Goal: Understand process/instructions: Learn how to perform a task or action

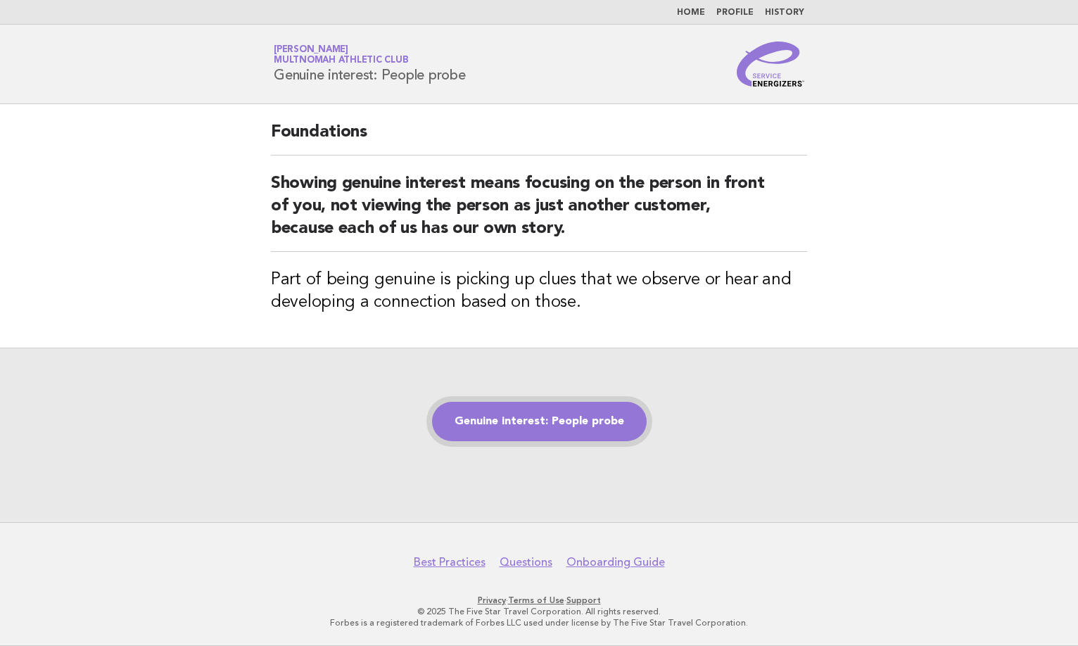
click at [566, 426] on link "Genuine interest: People probe" at bounding box center [539, 421] width 215 height 39
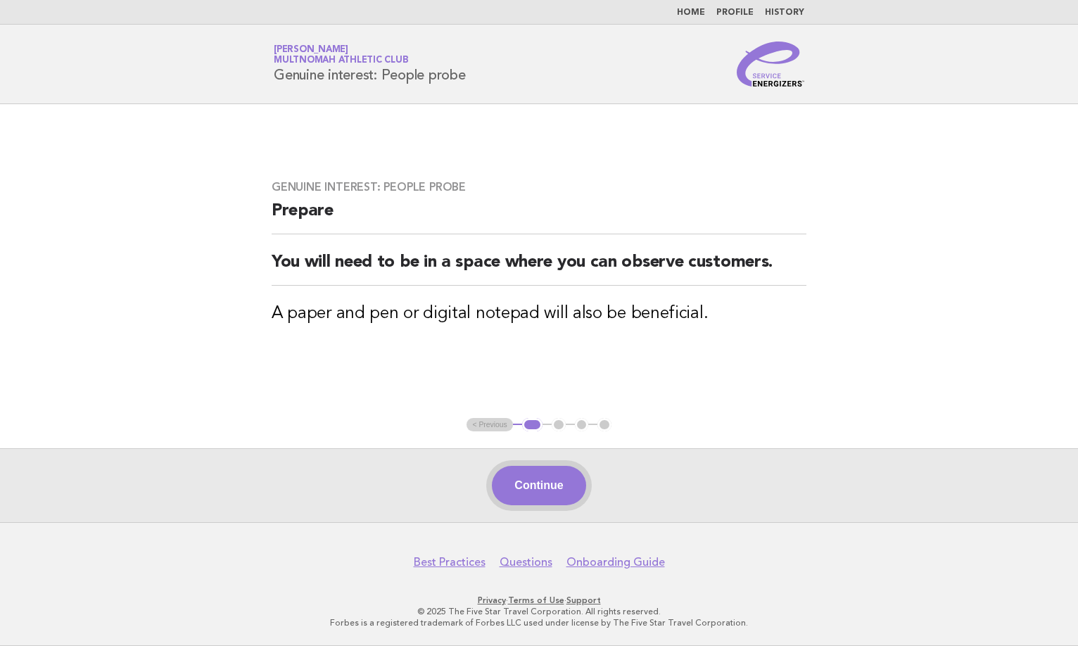
click at [542, 502] on button "Continue" at bounding box center [539, 485] width 94 height 39
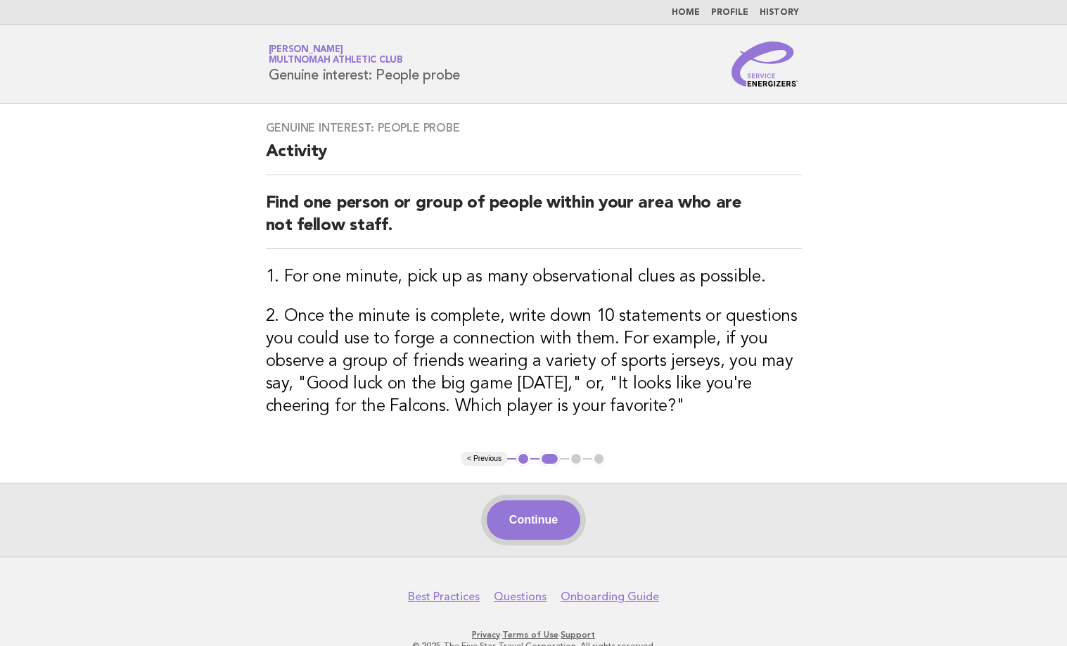
click at [541, 529] on button "Continue" at bounding box center [534, 519] width 94 height 39
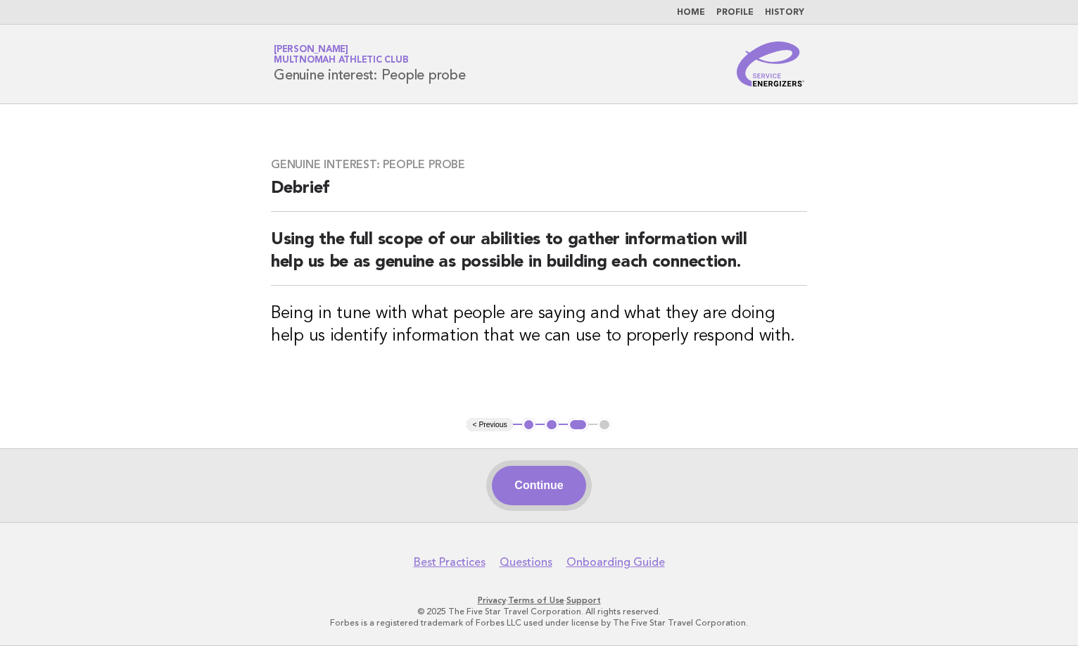
click at [530, 502] on button "Continue" at bounding box center [539, 485] width 94 height 39
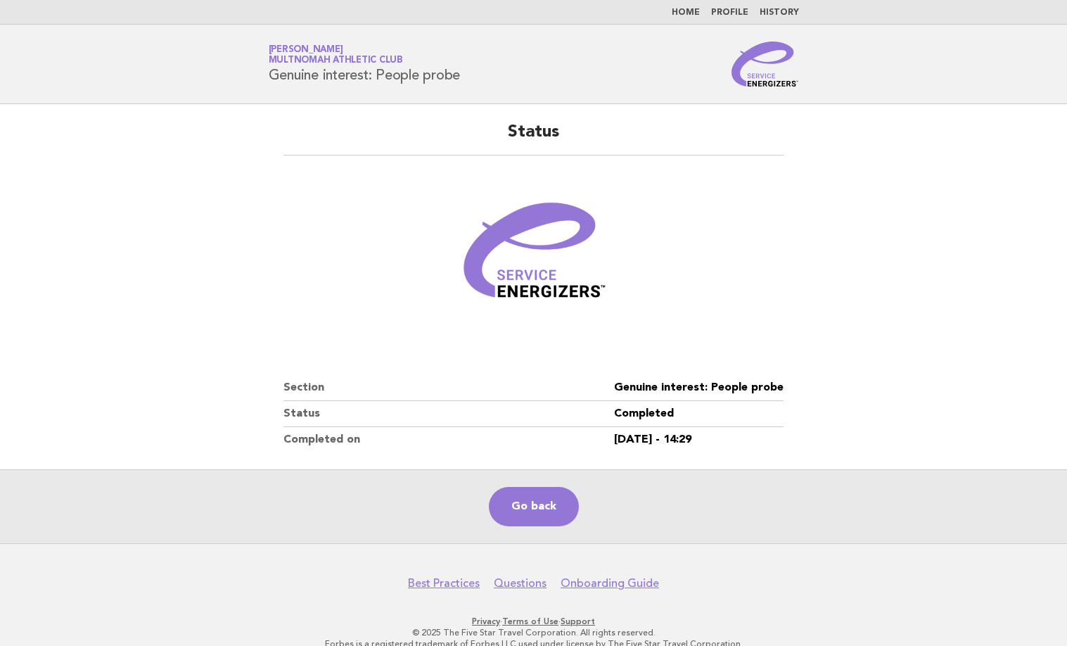
click at [551, 502] on link "Go back" at bounding box center [534, 506] width 90 height 39
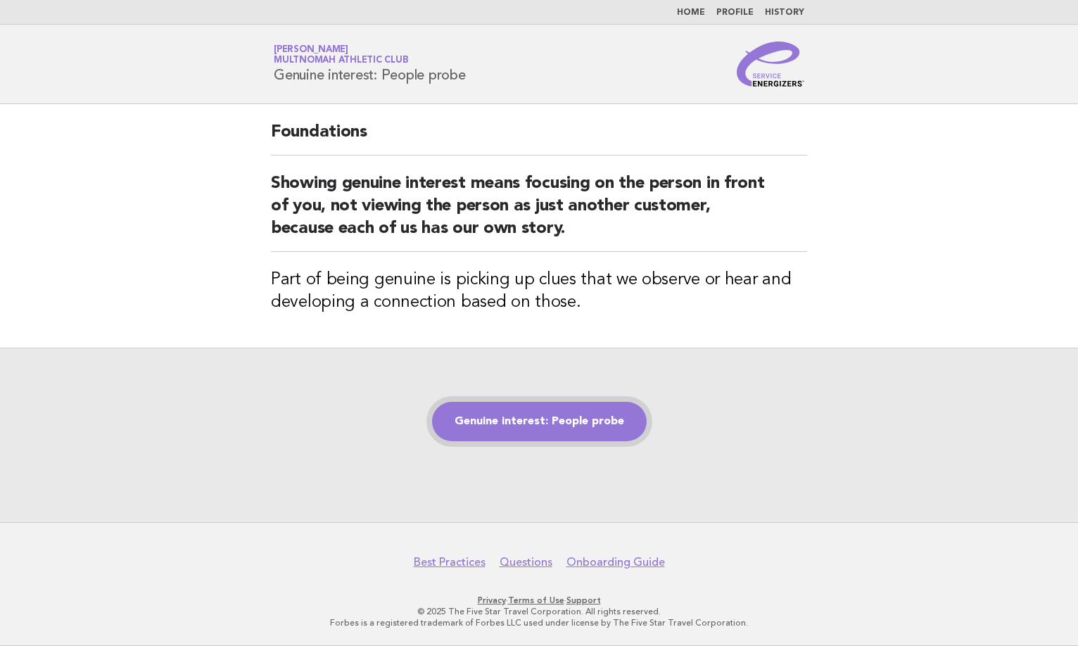
click at [546, 429] on link "Genuine interest: People probe" at bounding box center [539, 421] width 215 height 39
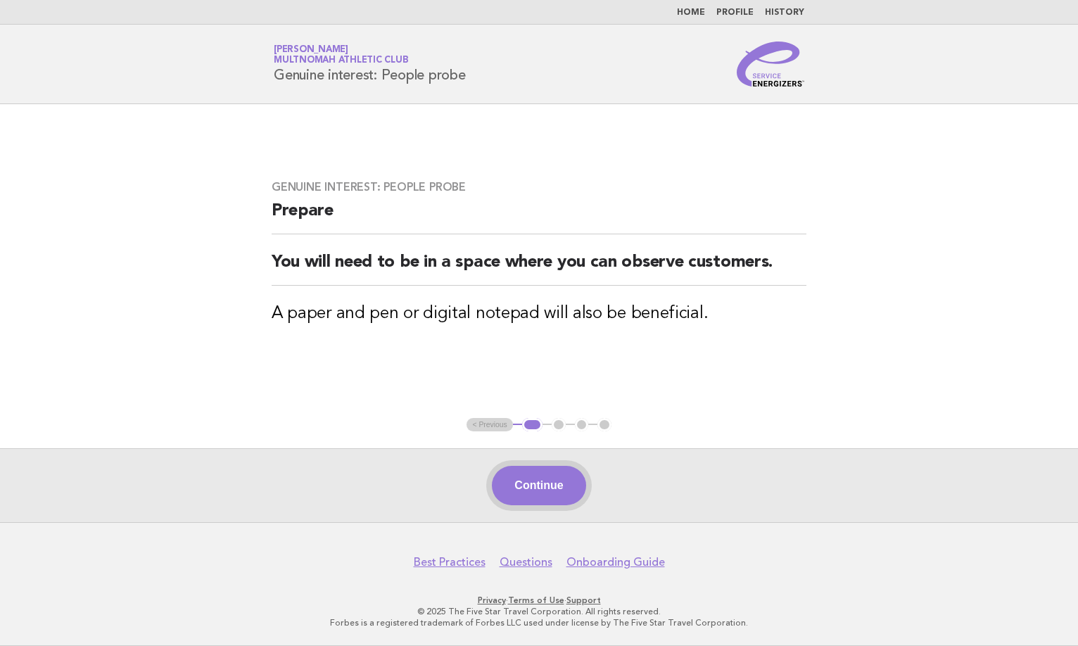
click at [530, 486] on button "Continue" at bounding box center [539, 485] width 94 height 39
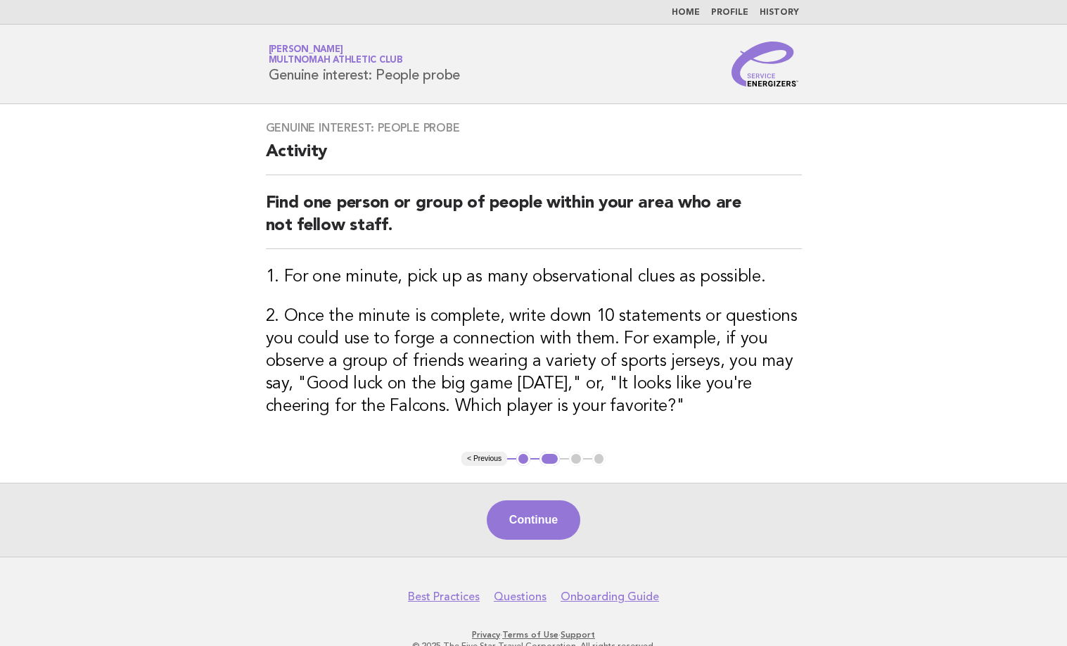
click at [918, 271] on main "Genuine interest: People probe Activity Find one person or group of people with…" at bounding box center [533, 330] width 1067 height 452
click at [524, 523] on button "Continue" at bounding box center [534, 519] width 94 height 39
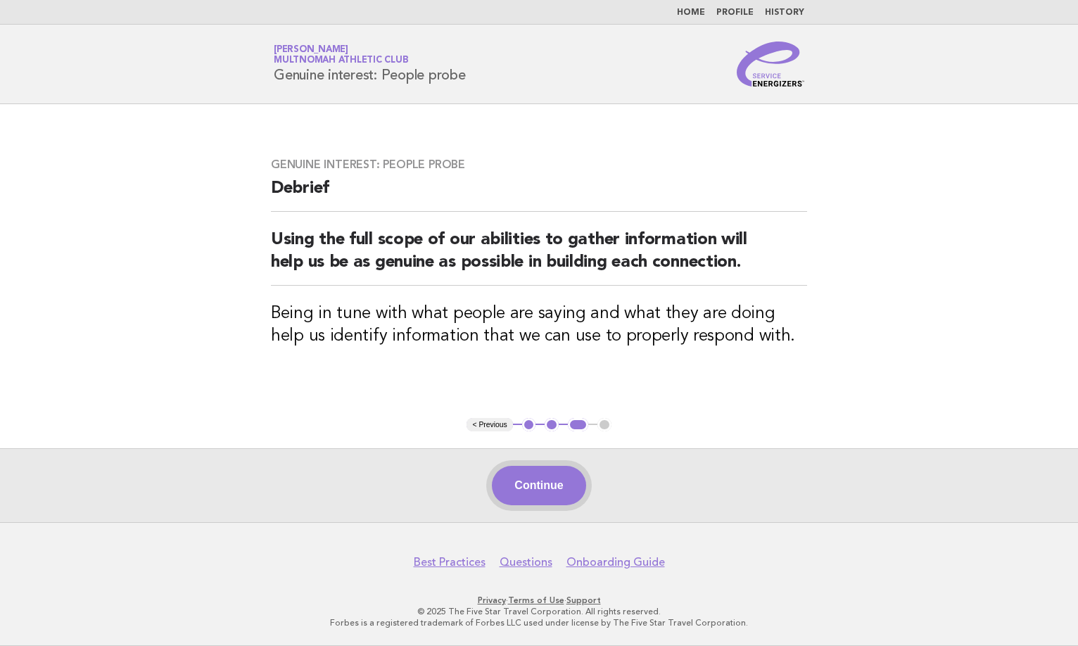
click at [538, 495] on button "Continue" at bounding box center [539, 485] width 94 height 39
